Goal: Contribute content

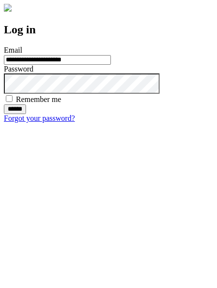
type input "**********"
click at [26, 114] on input "******" at bounding box center [15, 109] width 22 height 10
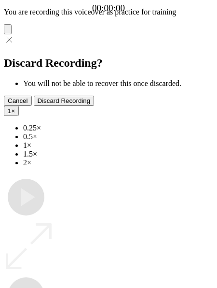
type input "**********"
